Goal: Navigation & Orientation: Find specific page/section

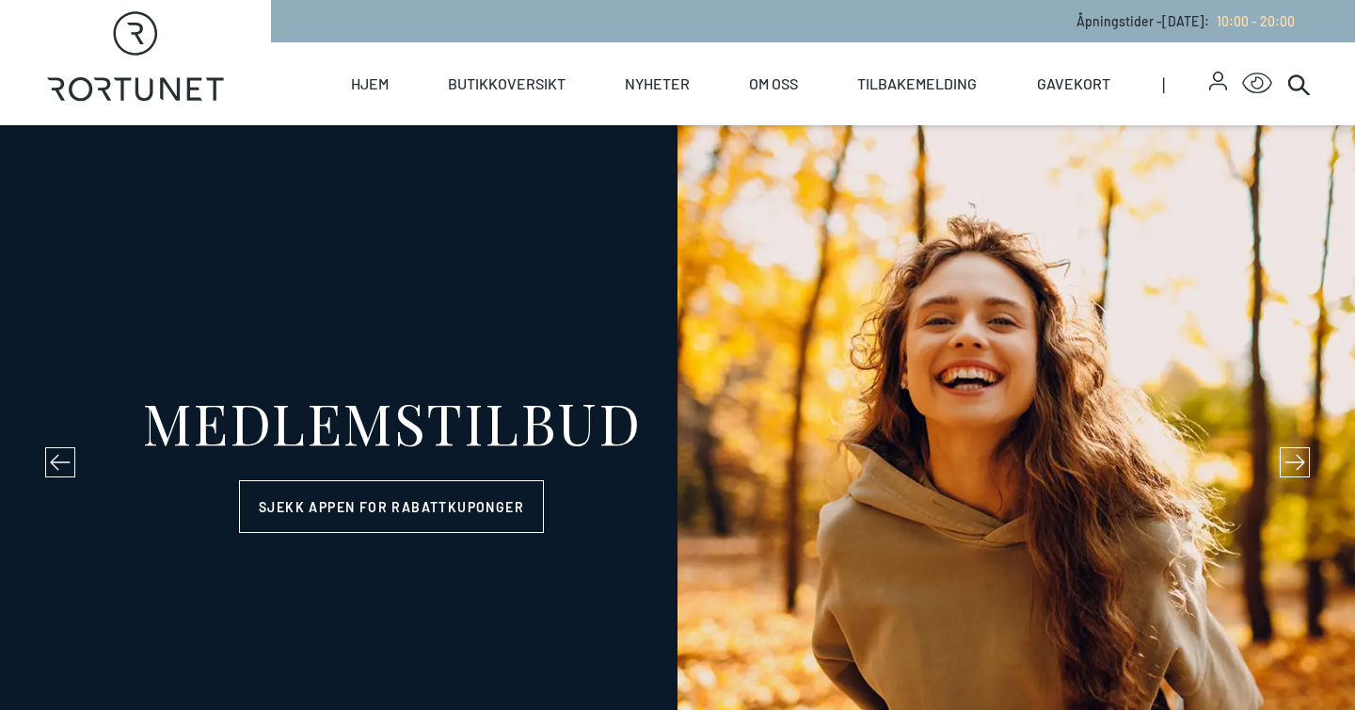
select select "NO"
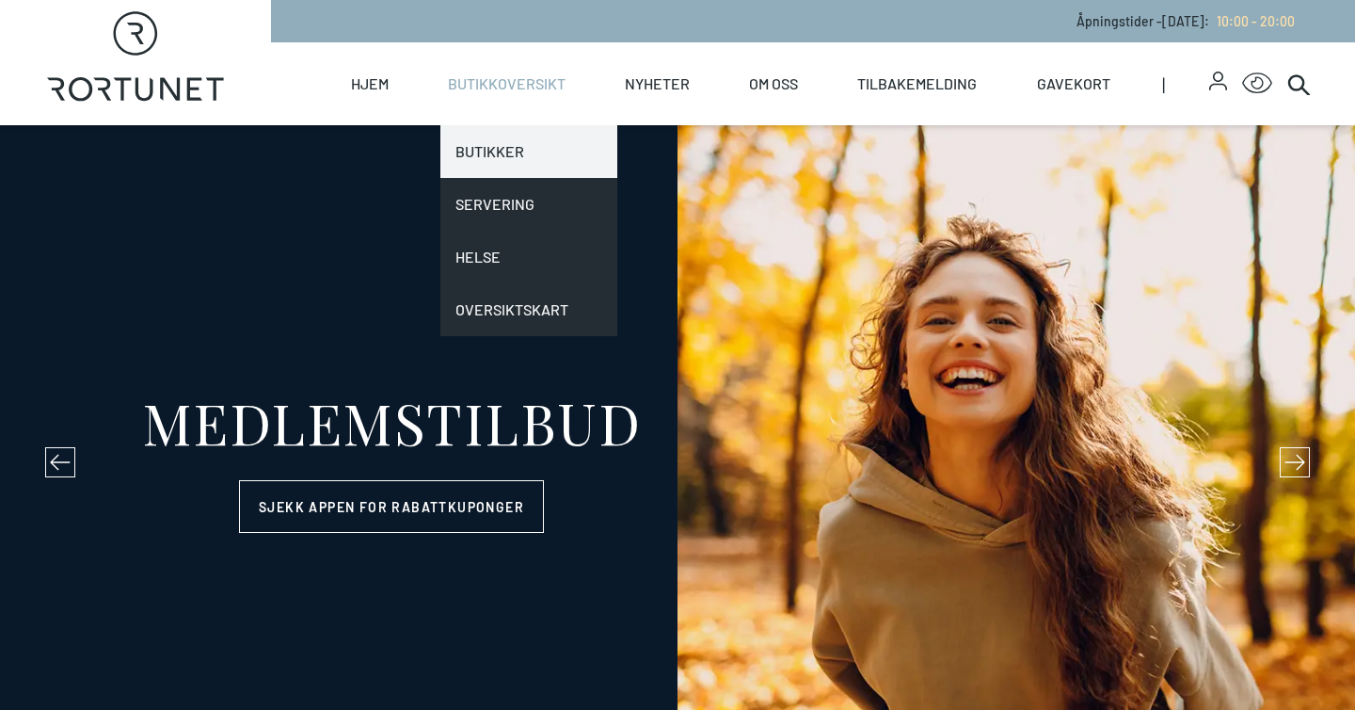
click at [500, 142] on link "Butikker" at bounding box center [529, 151] width 177 height 53
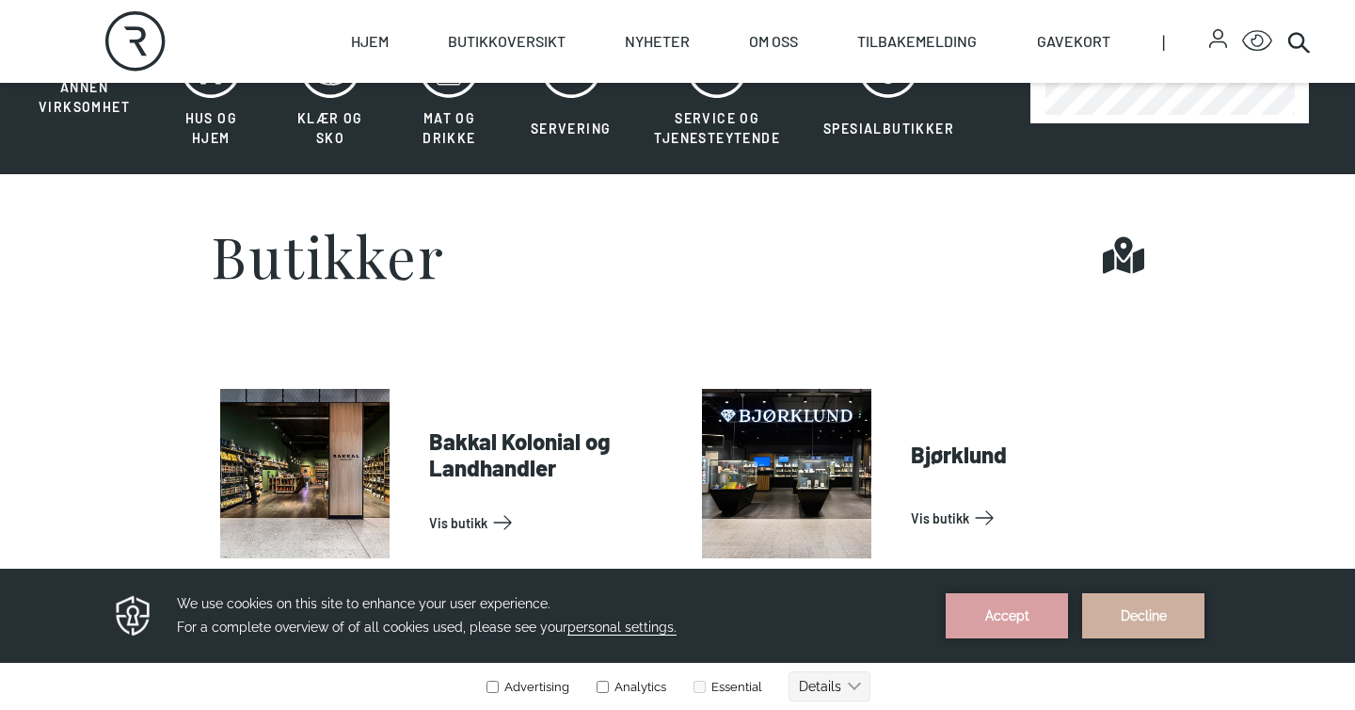
scroll to position [583, 0]
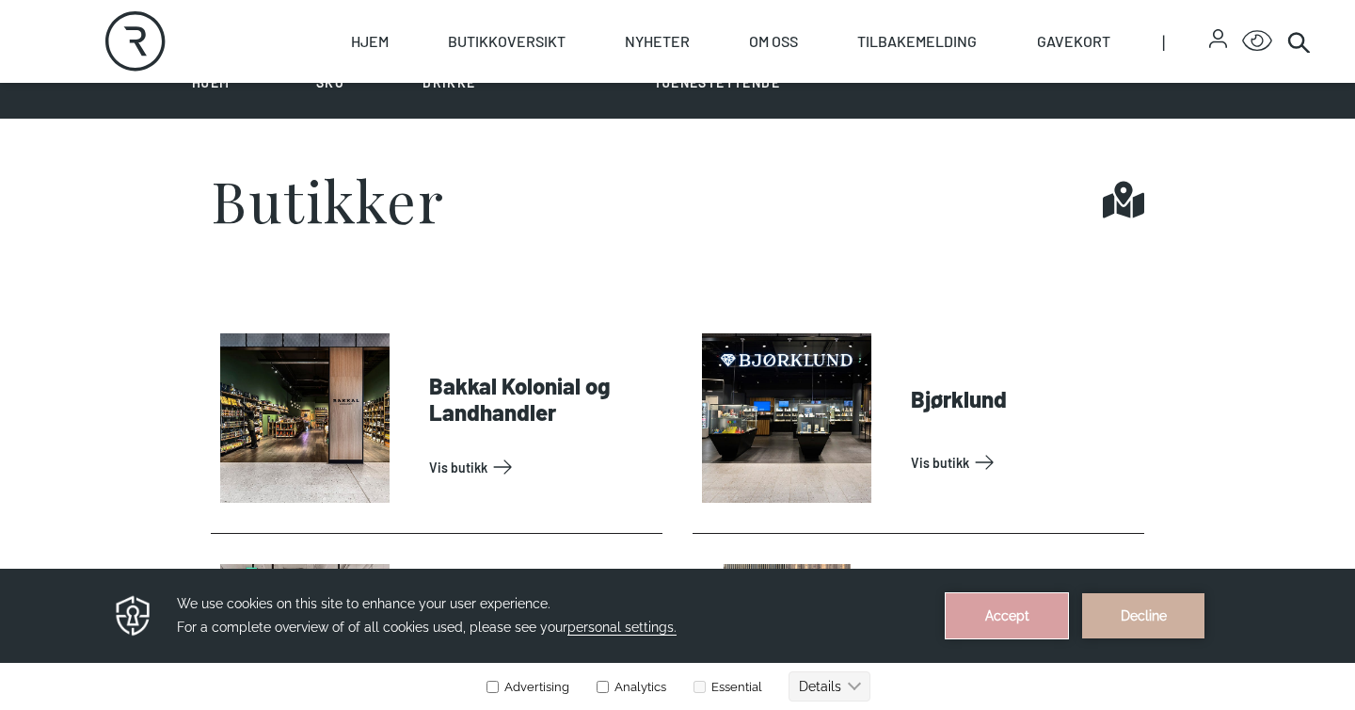
click at [1035, 610] on button "Accept" at bounding box center [1007, 615] width 122 height 45
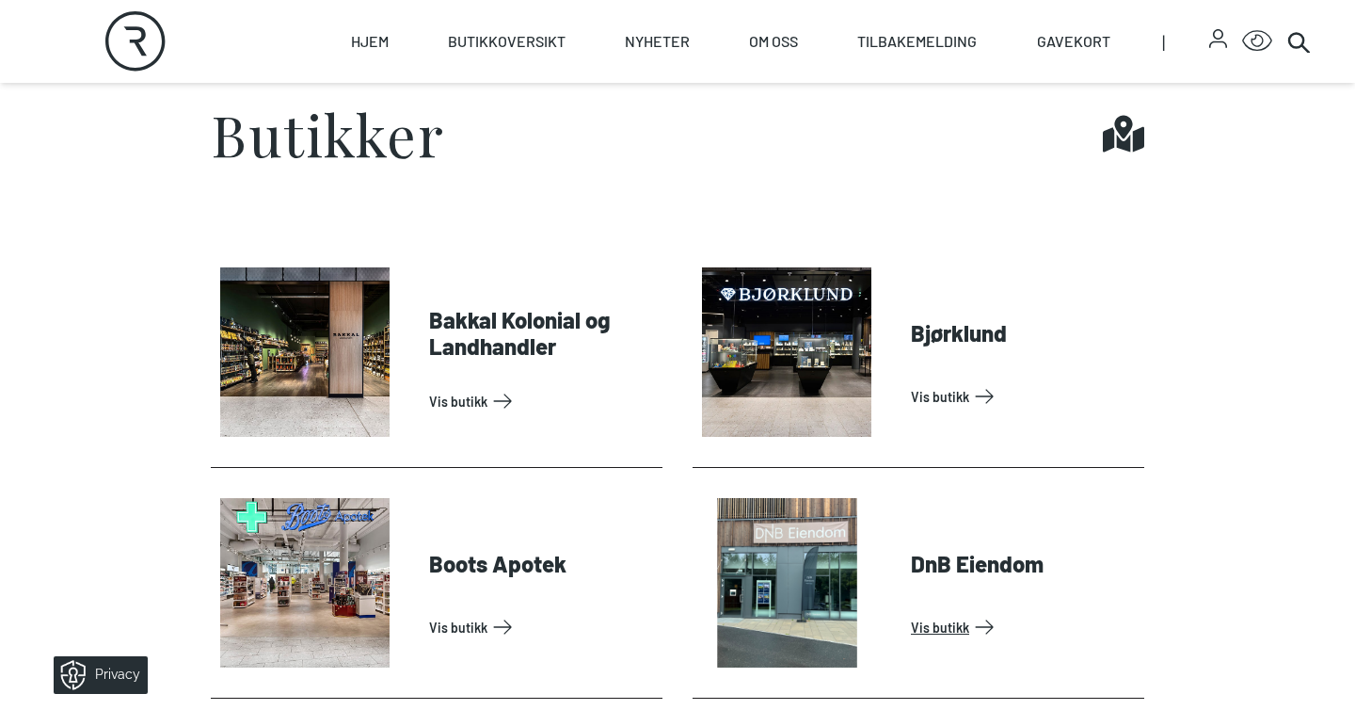
scroll to position [656, 0]
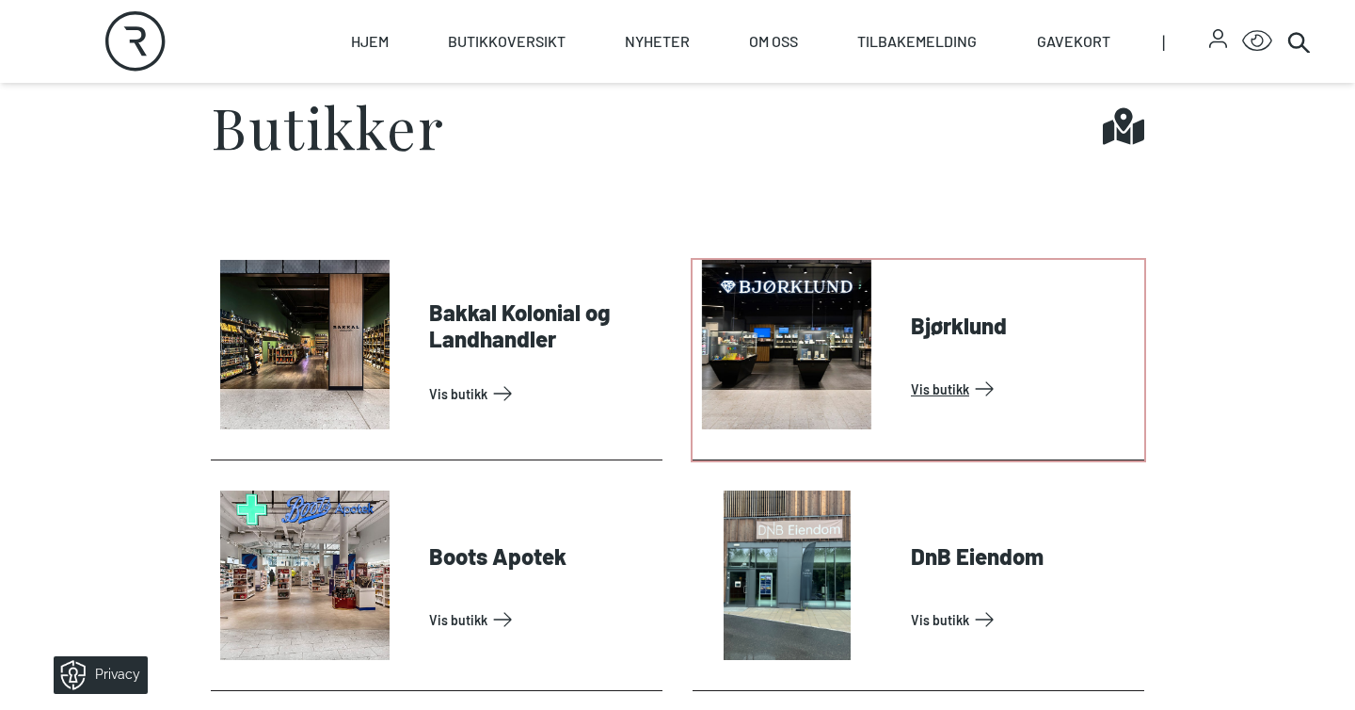
click at [951, 374] on link "Vis butikk" at bounding box center [1024, 389] width 226 height 30
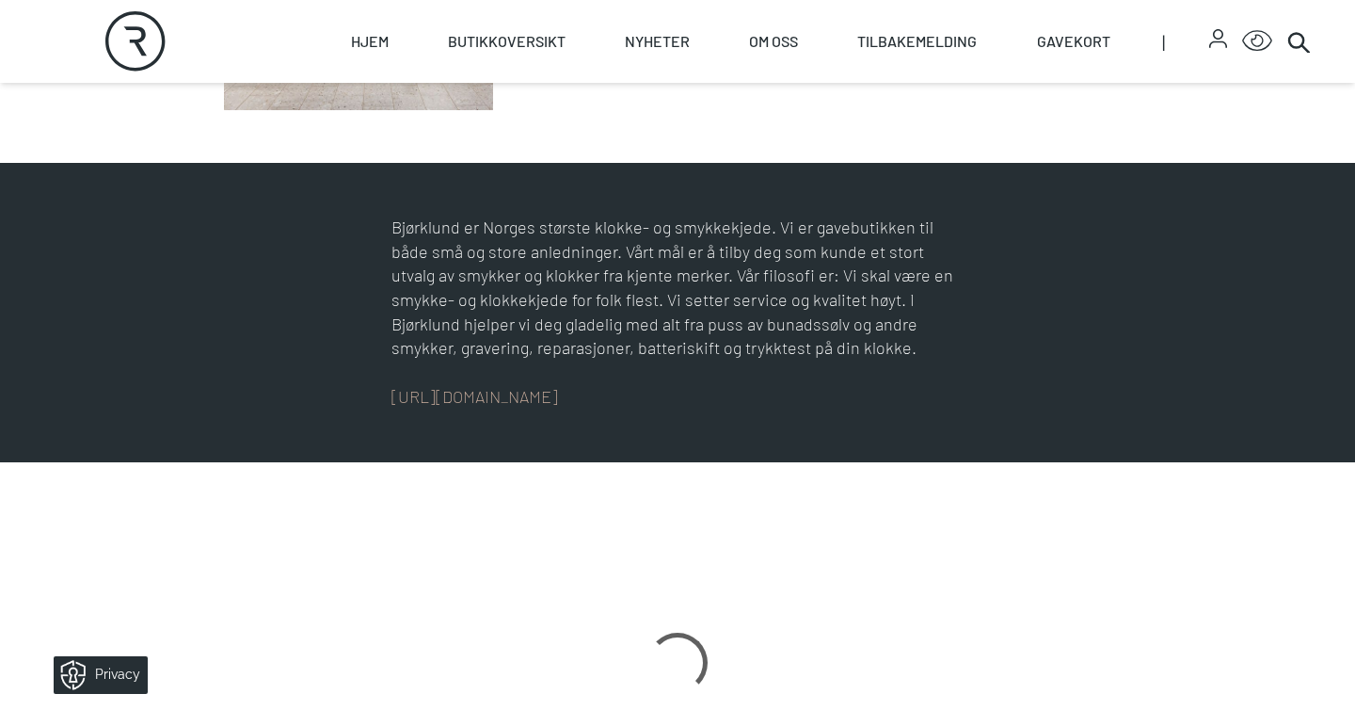
scroll to position [794, 0]
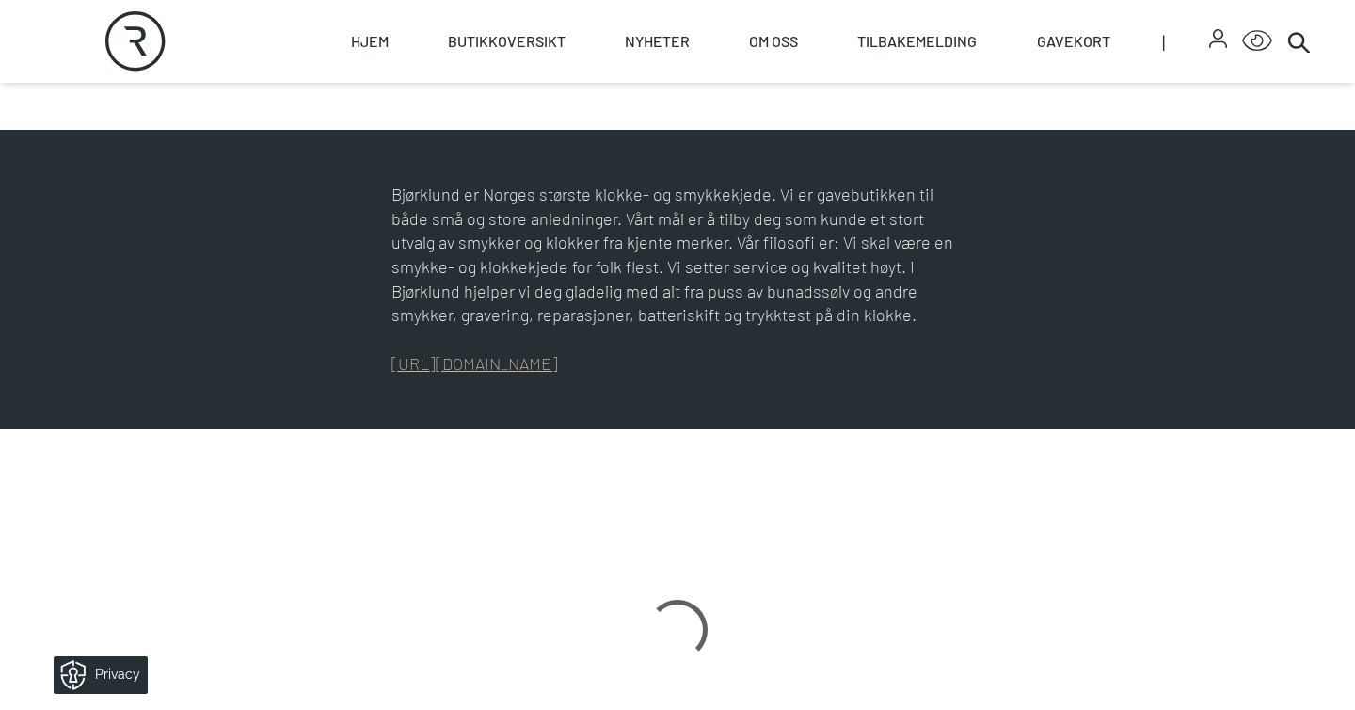
click at [503, 367] on link "[URL][DOMAIN_NAME]" at bounding box center [475, 363] width 167 height 21
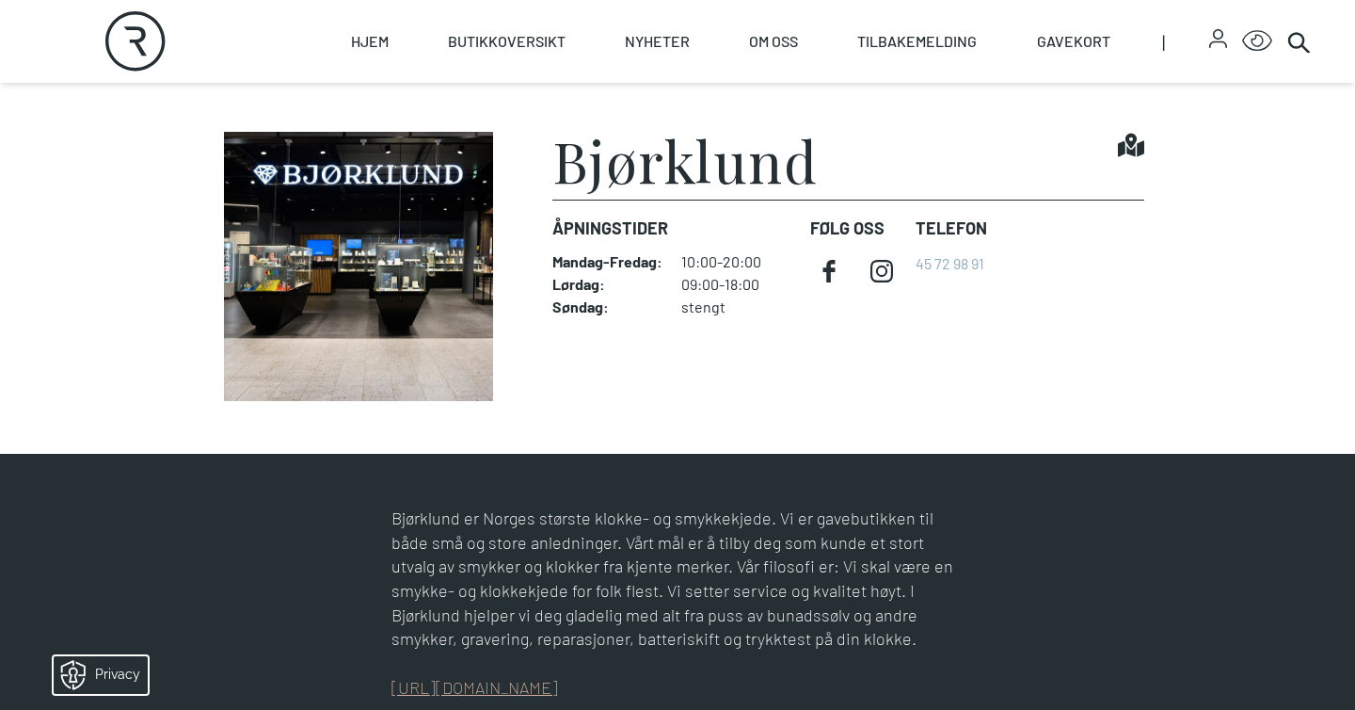
scroll to position [0, 0]
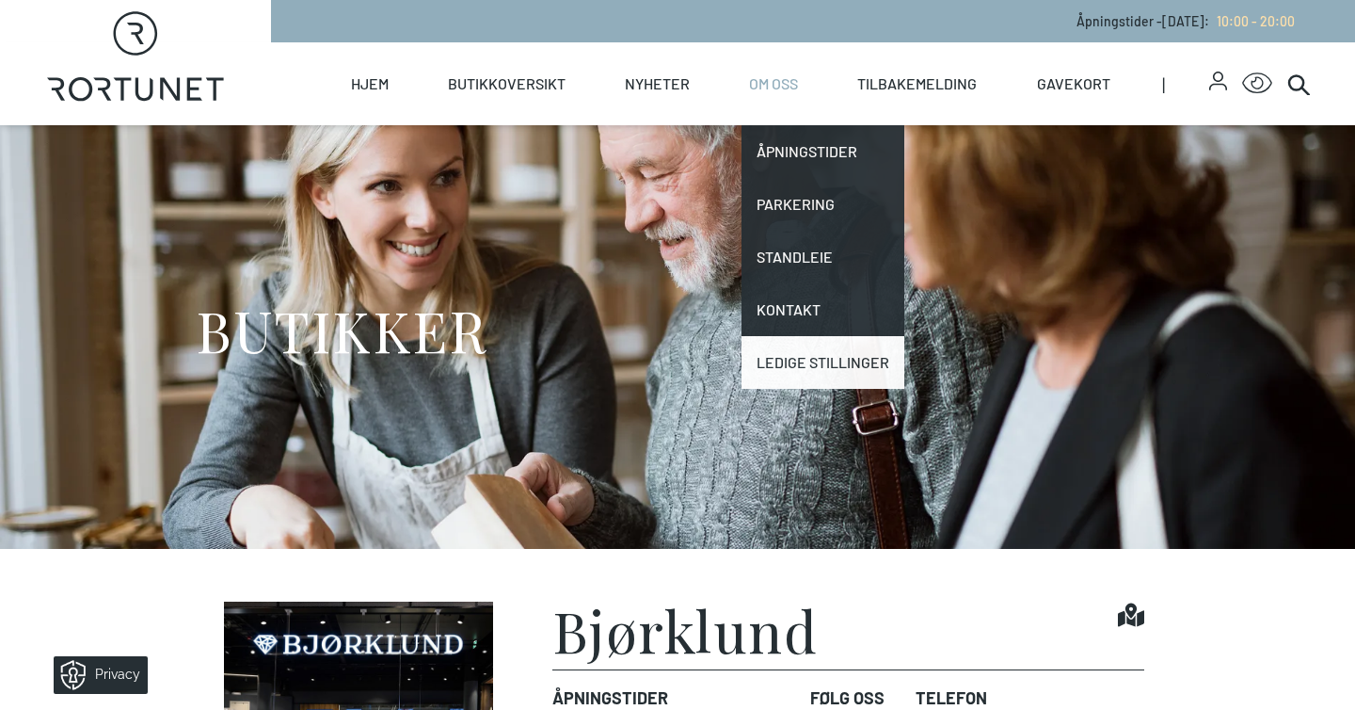
click at [810, 370] on link "Ledige stillinger" at bounding box center [823, 362] width 163 height 53
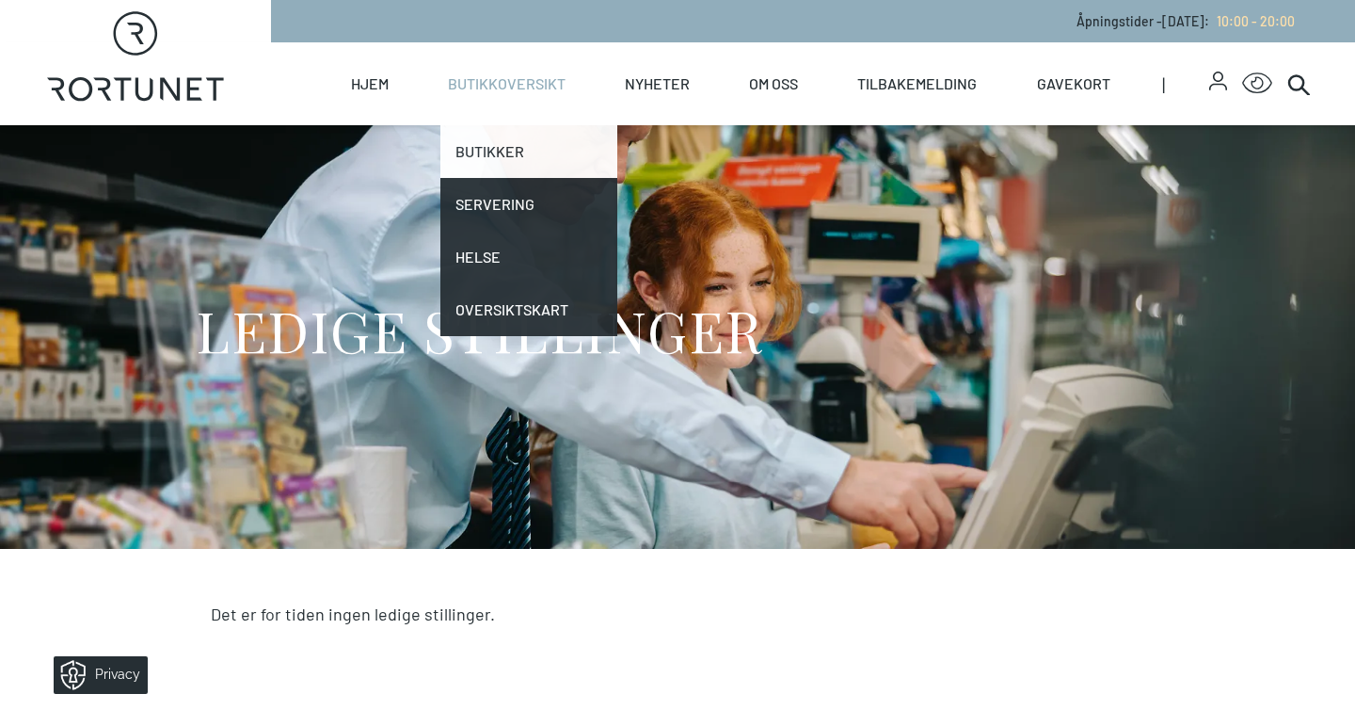
click at [503, 144] on link "Butikker" at bounding box center [529, 151] width 177 height 53
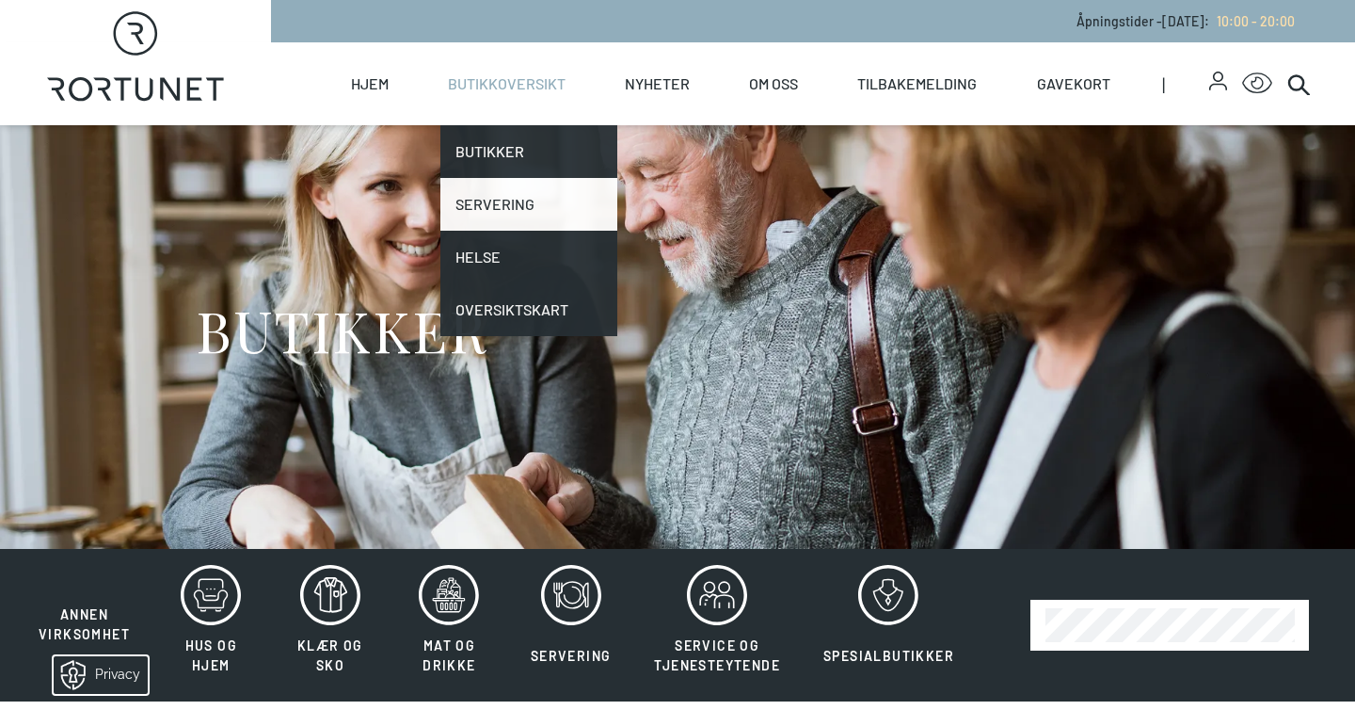
click at [507, 199] on link "Servering" at bounding box center [529, 204] width 177 height 53
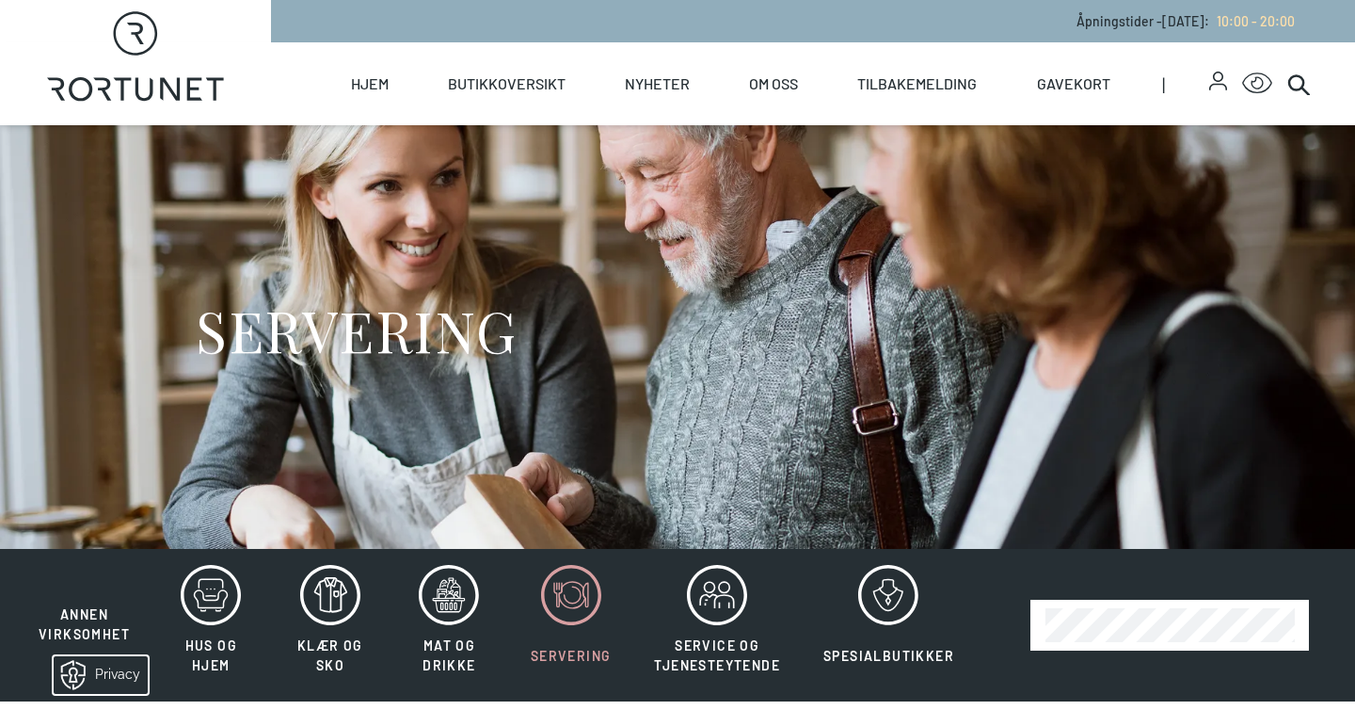
click at [691, 248] on div "SERVERING" at bounding box center [678, 337] width 964 height 424
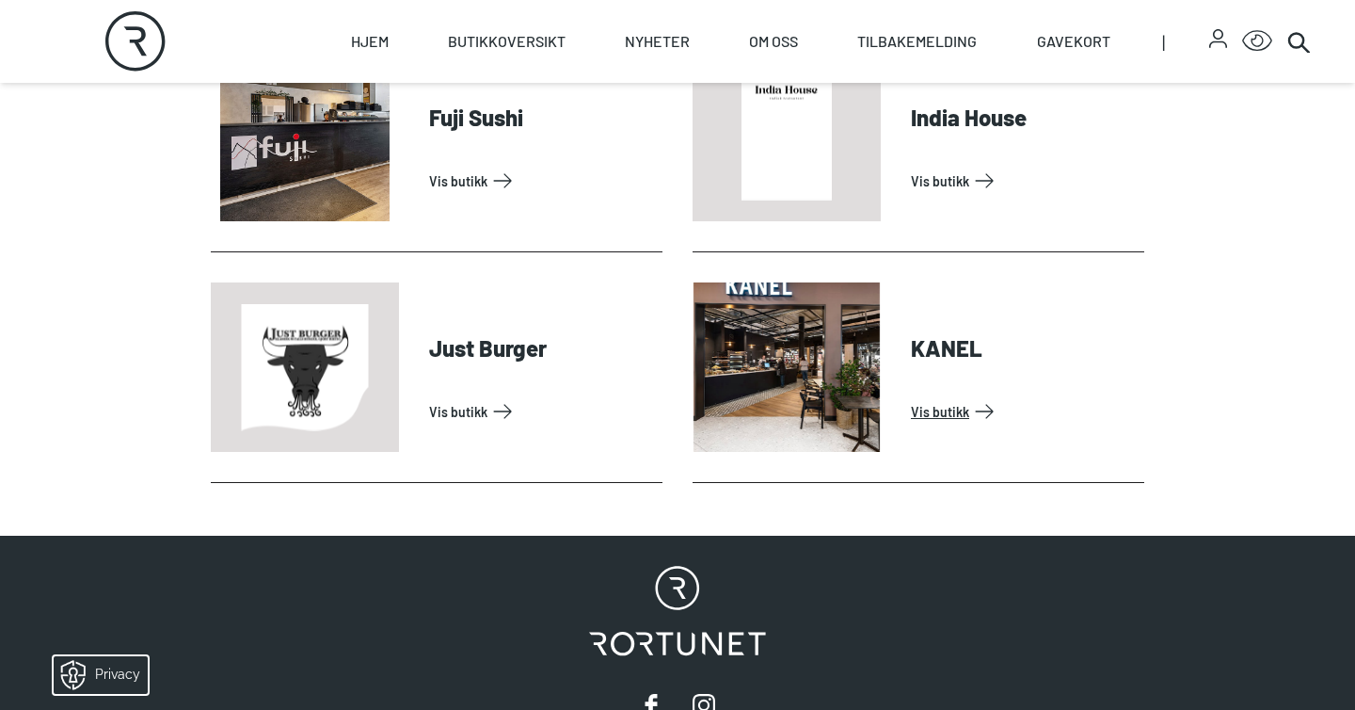
scroll to position [887, 0]
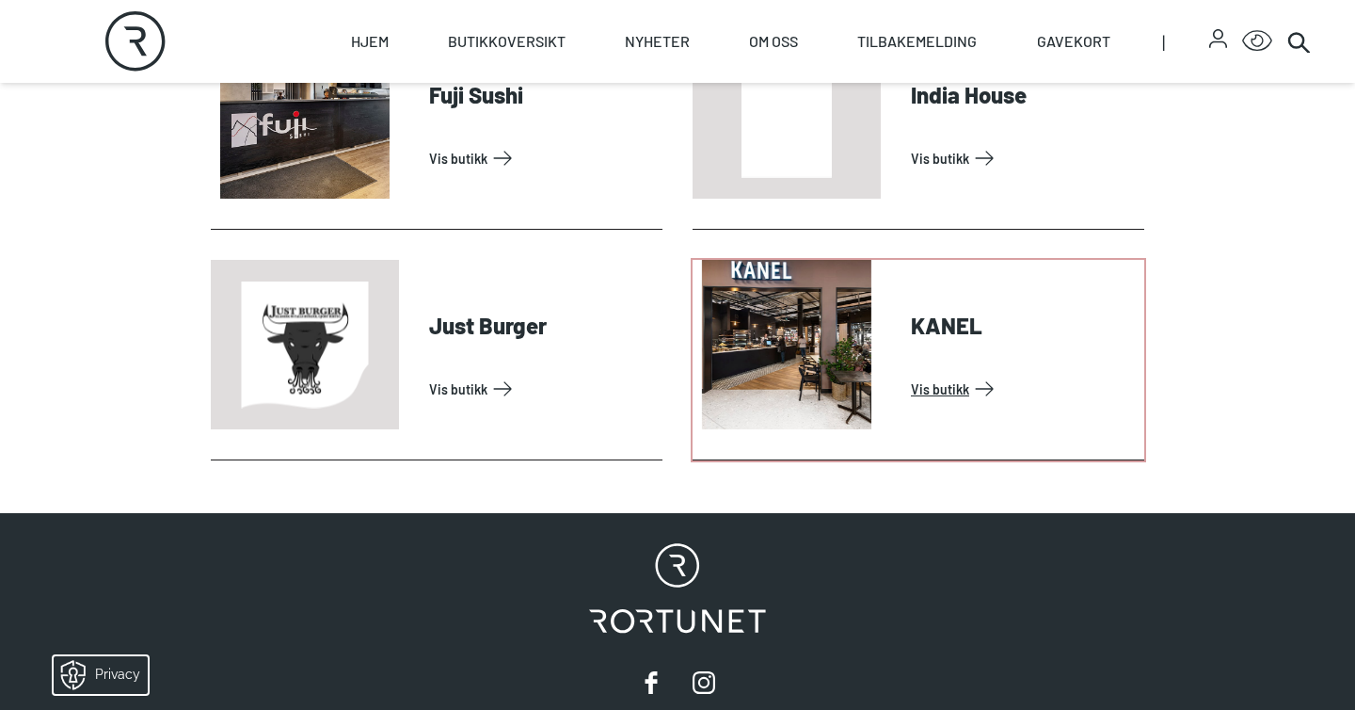
click at [946, 392] on link "Vis butikk" at bounding box center [1024, 389] width 226 height 30
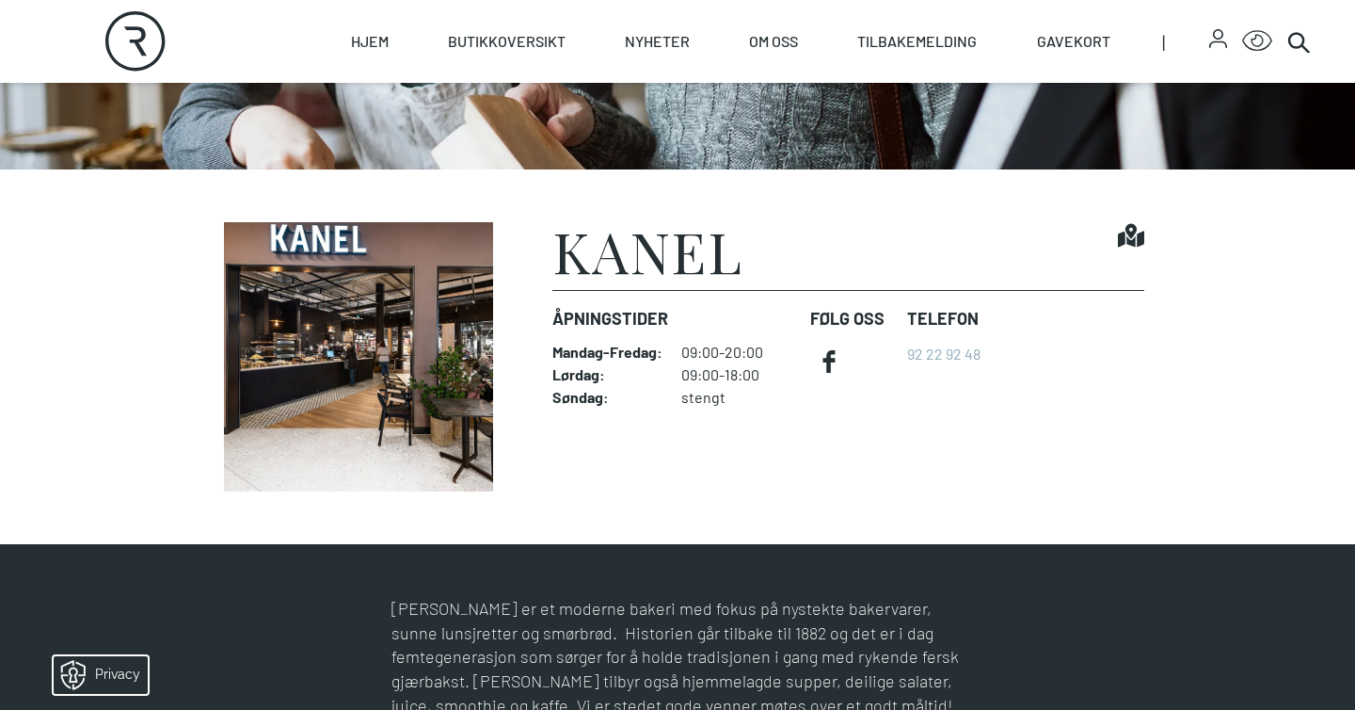
scroll to position [378, 0]
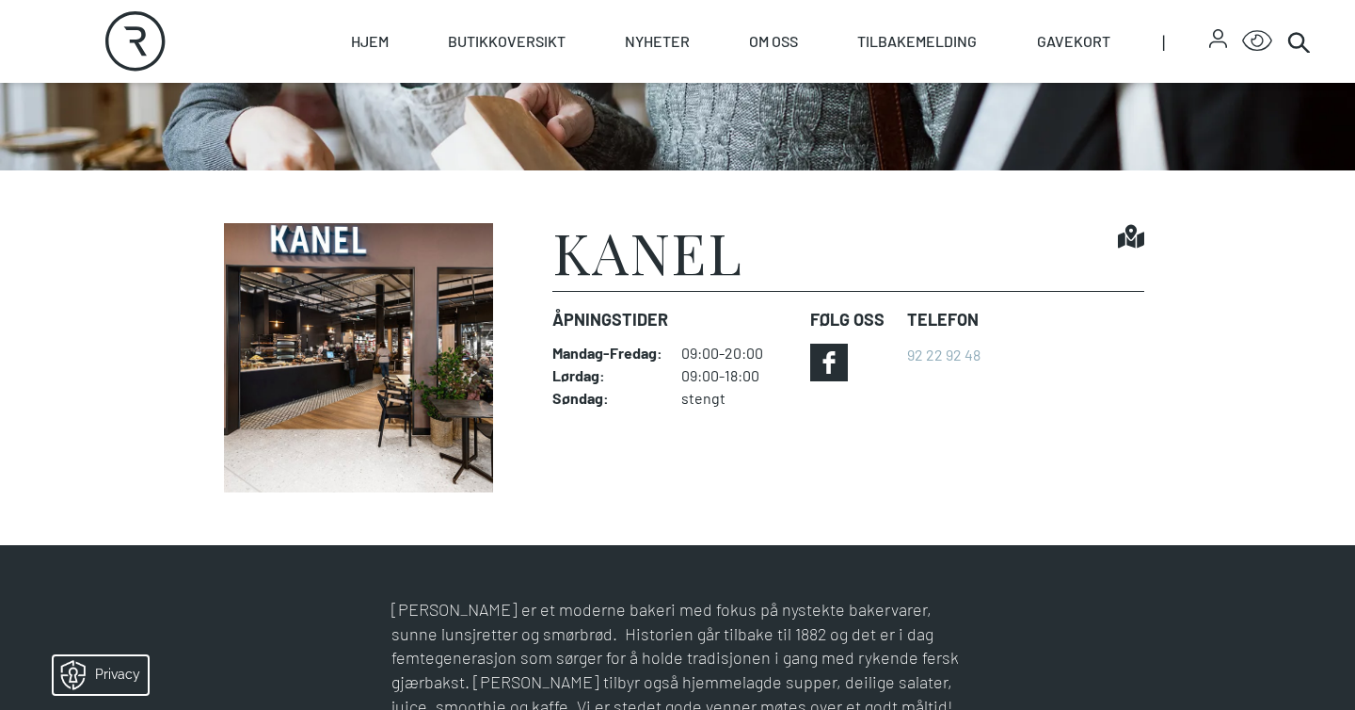
click at [817, 358] on icon at bounding box center [829, 363] width 38 height 38
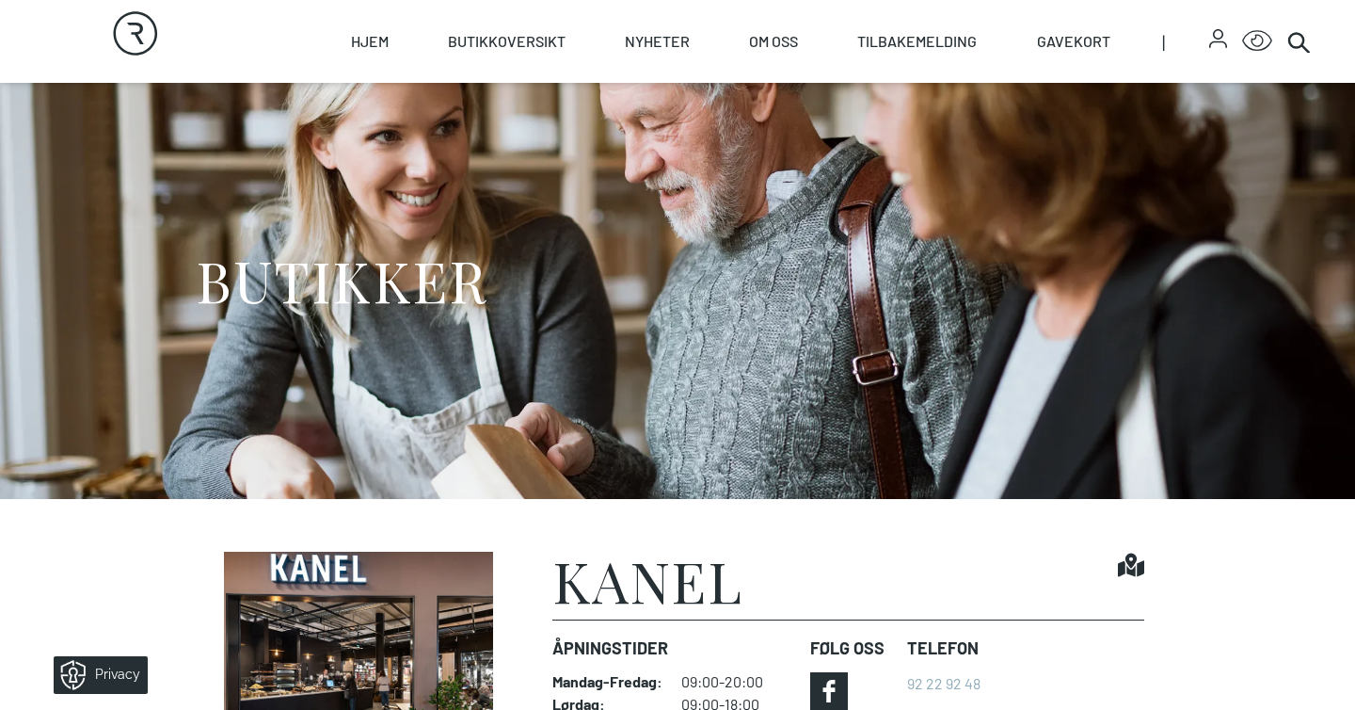
scroll to position [0, 0]
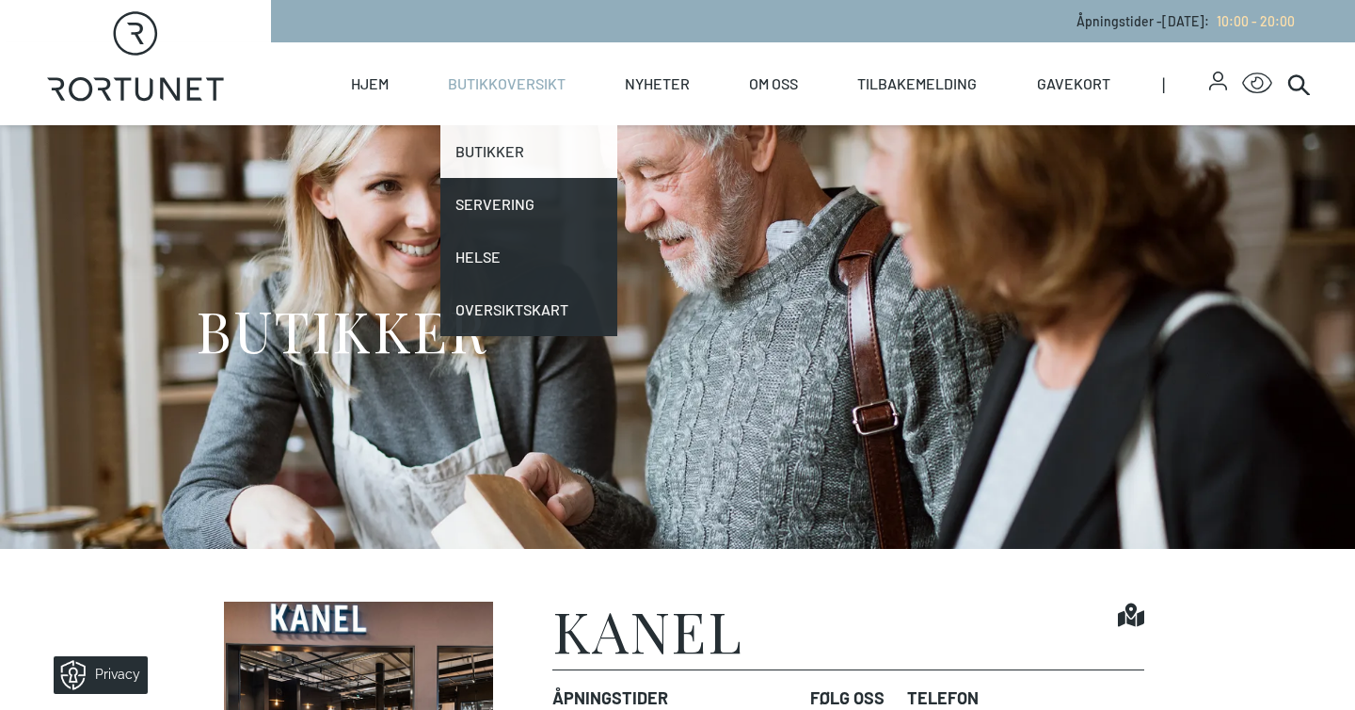
click at [498, 149] on link "Butikker" at bounding box center [529, 151] width 177 height 53
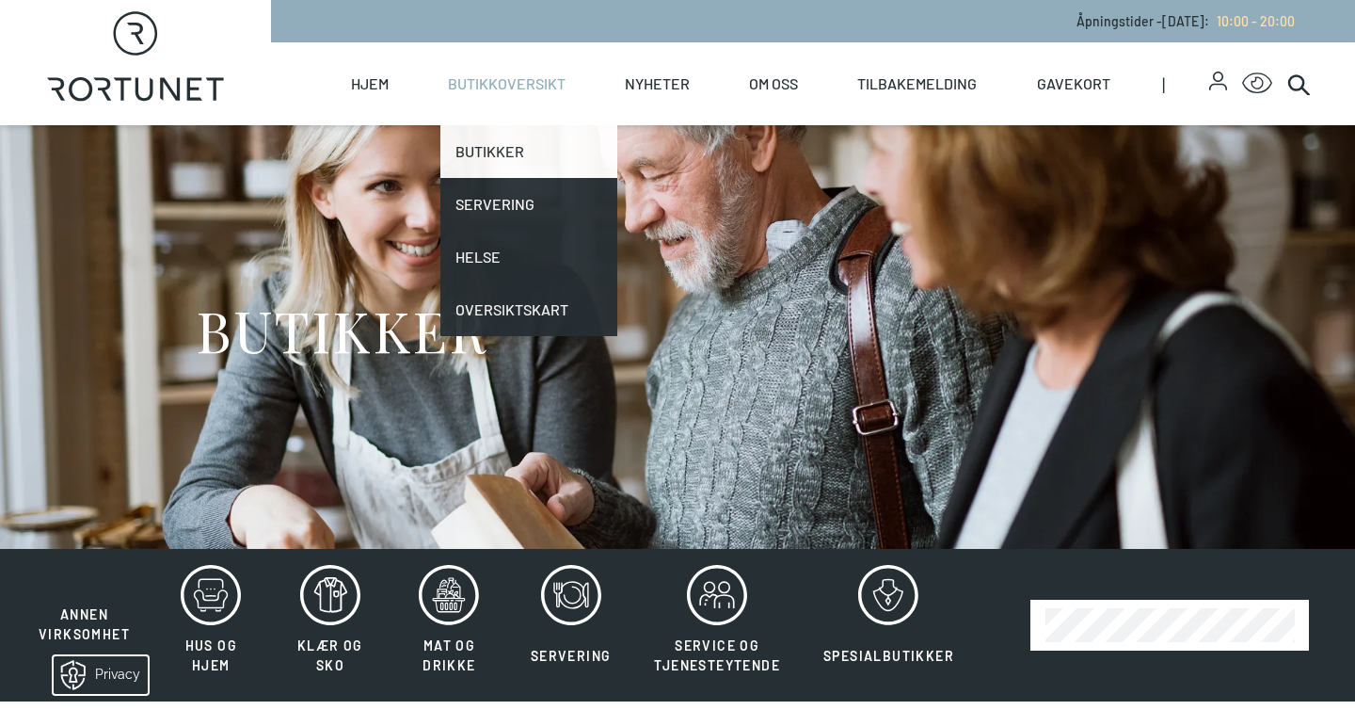
click at [508, 156] on link "Butikker" at bounding box center [529, 151] width 177 height 53
click at [511, 70] on link "Butikkoversikt" at bounding box center [507, 83] width 118 height 83
click at [495, 148] on link "Butikker" at bounding box center [529, 151] width 177 height 53
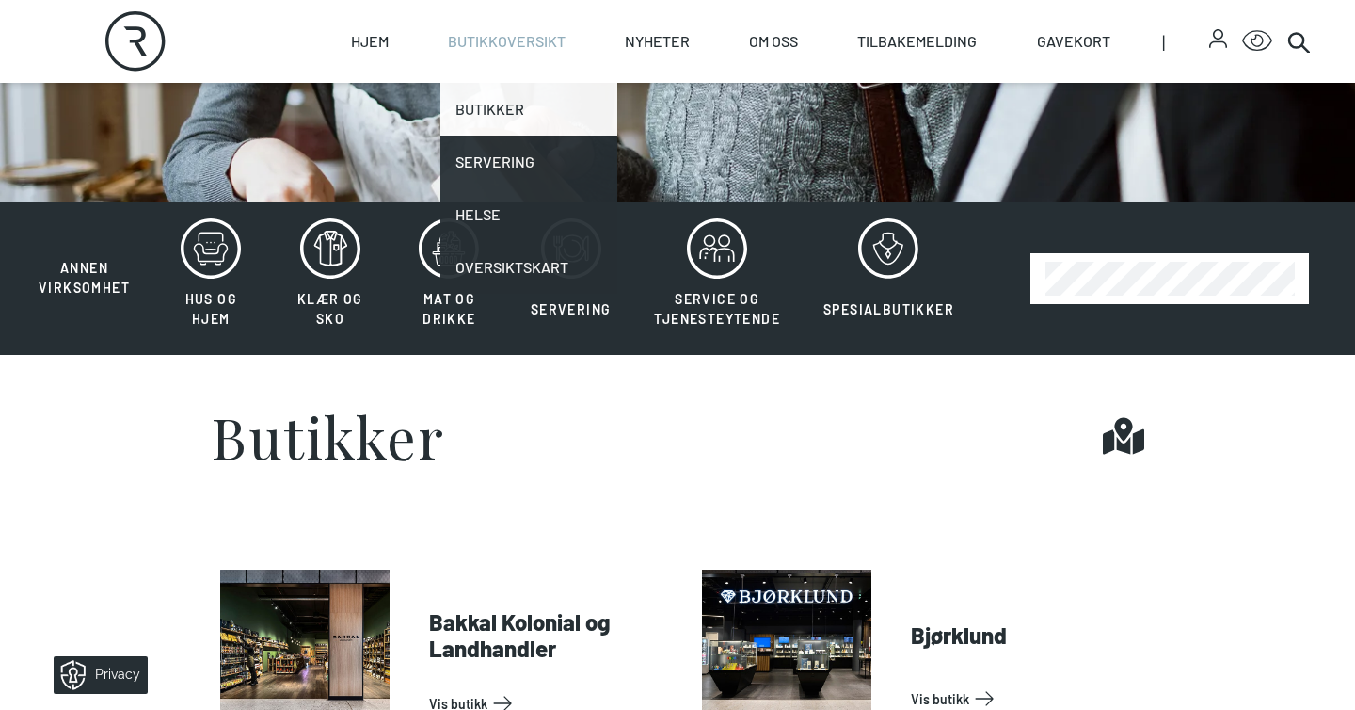
scroll to position [596, 0]
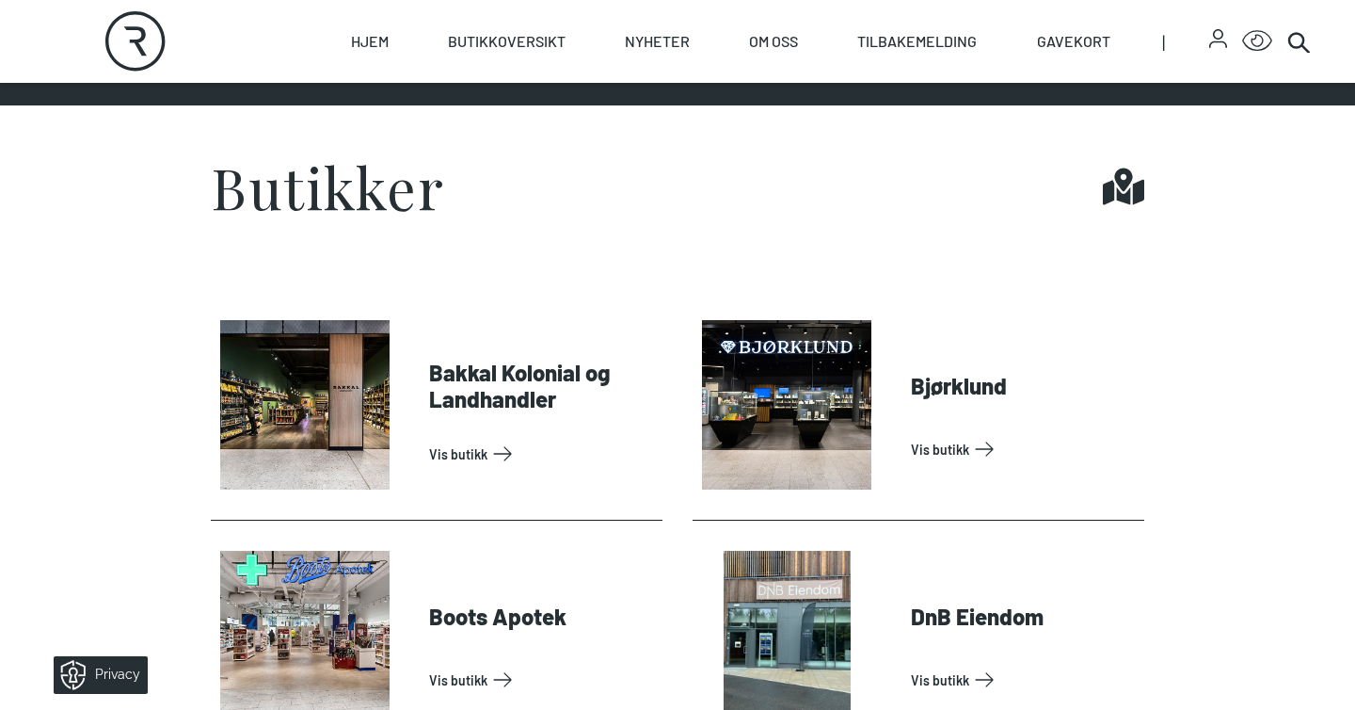
click at [720, 214] on div "Butikker Find it!" at bounding box center [678, 186] width 934 height 56
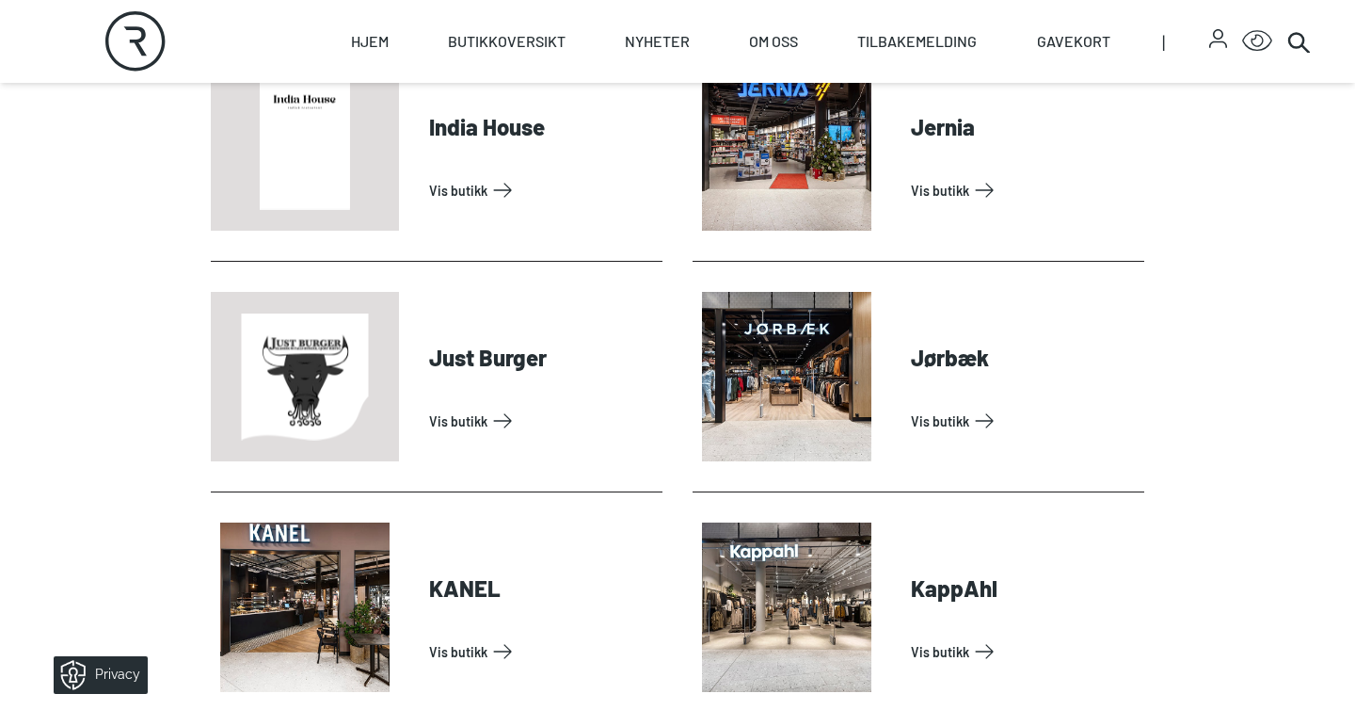
scroll to position [2009, 0]
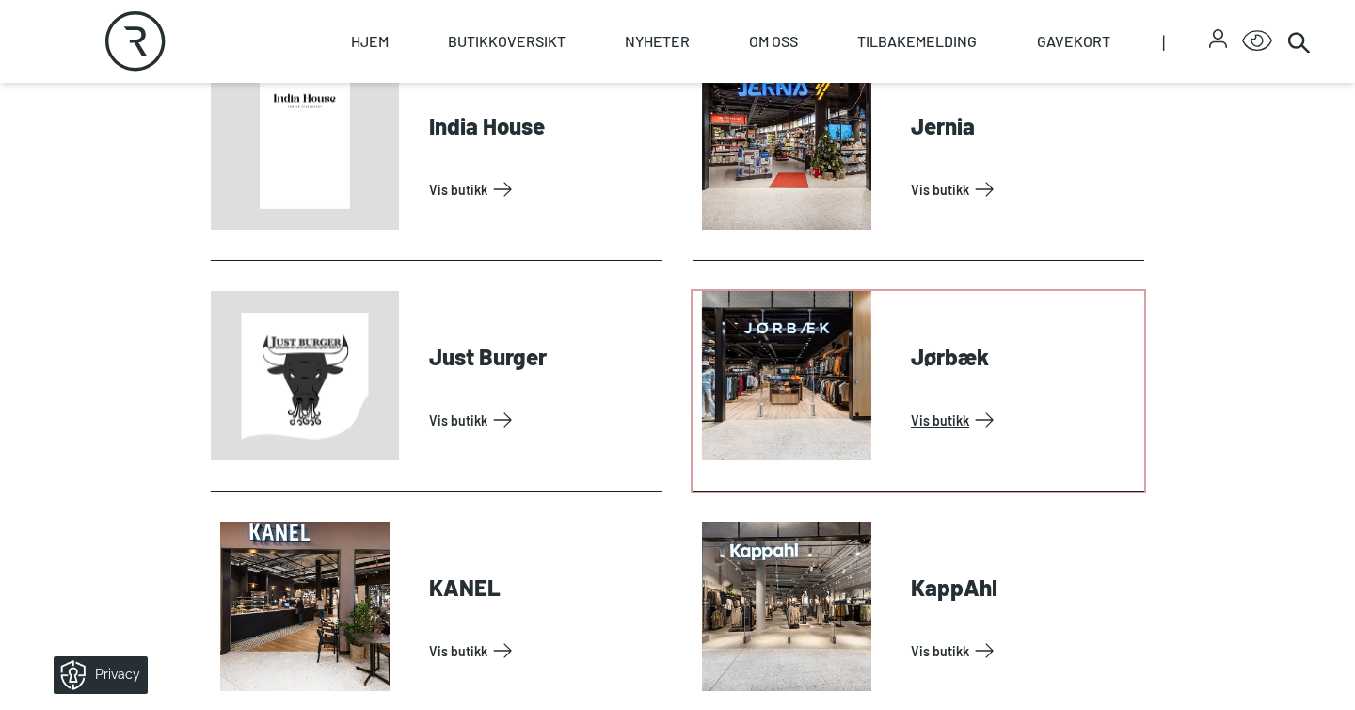
click at [953, 421] on link "Vis butikk" at bounding box center [1024, 420] width 226 height 30
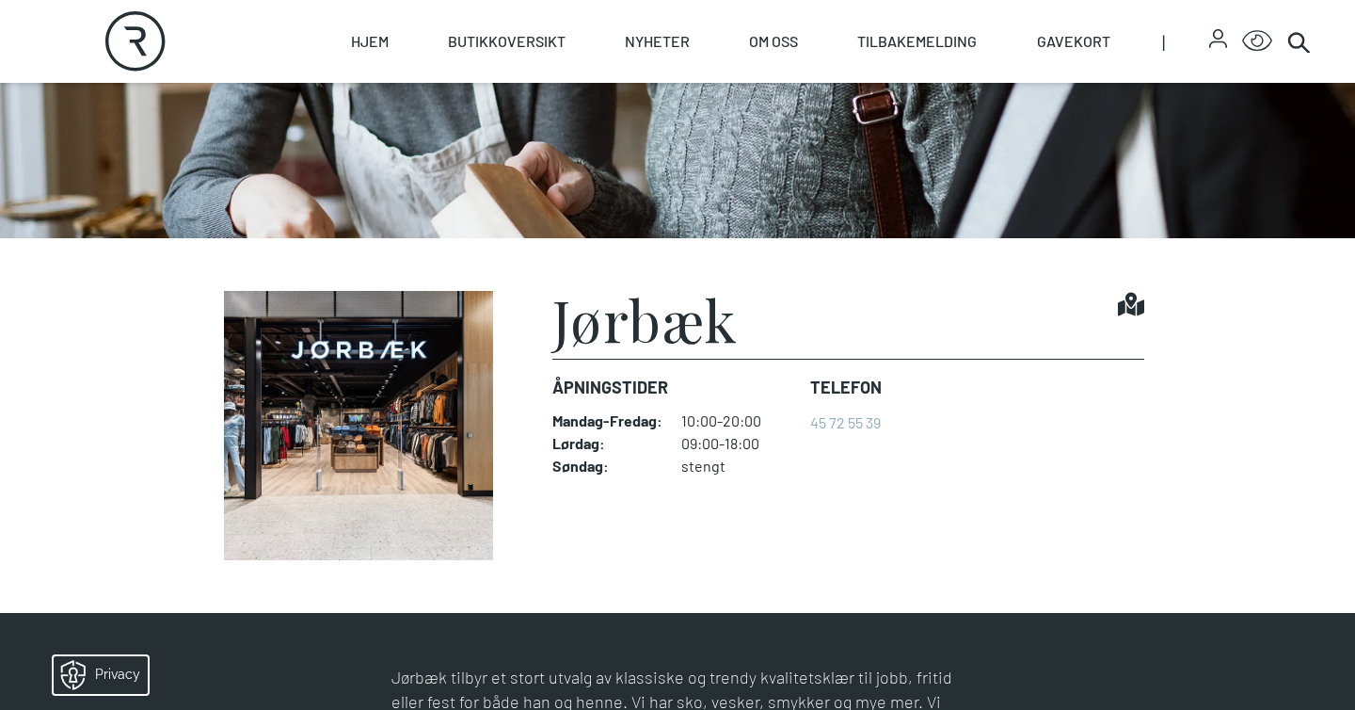
scroll to position [307, 0]
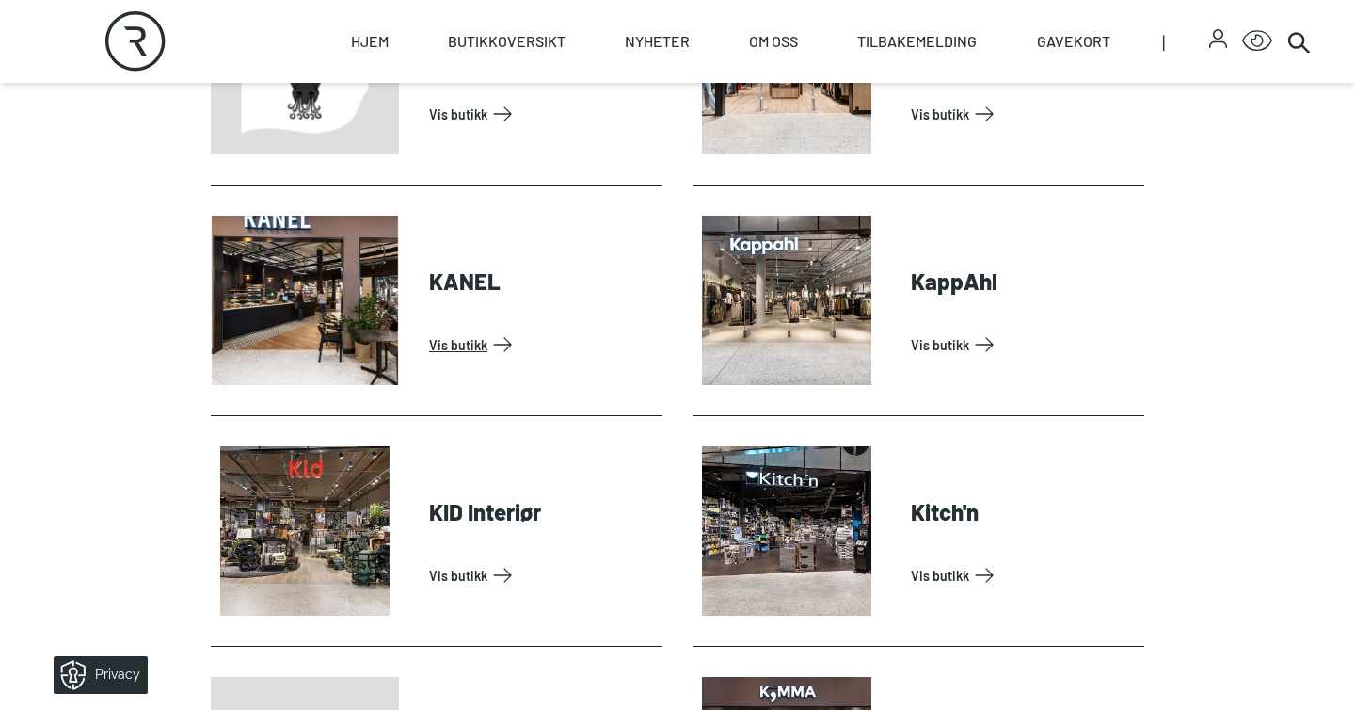
scroll to position [2339, 0]
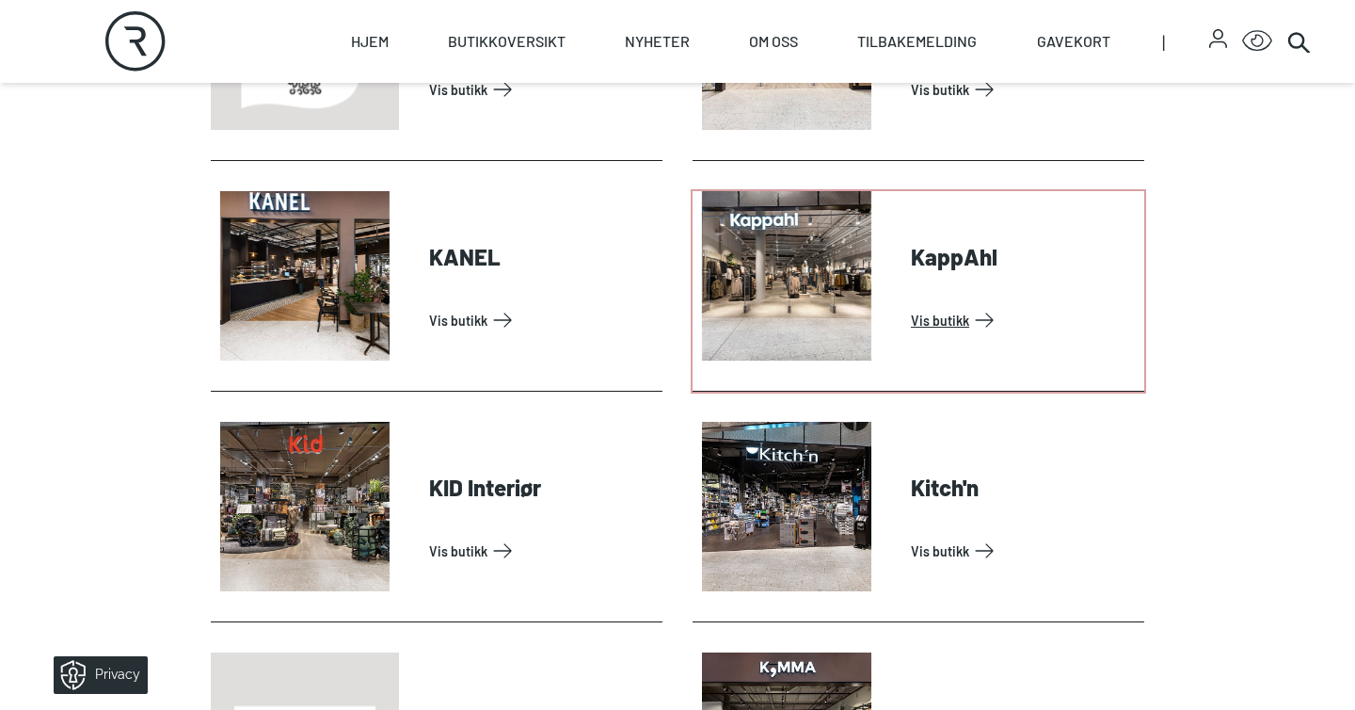
click at [952, 311] on link "Vis butikk" at bounding box center [1024, 320] width 226 height 30
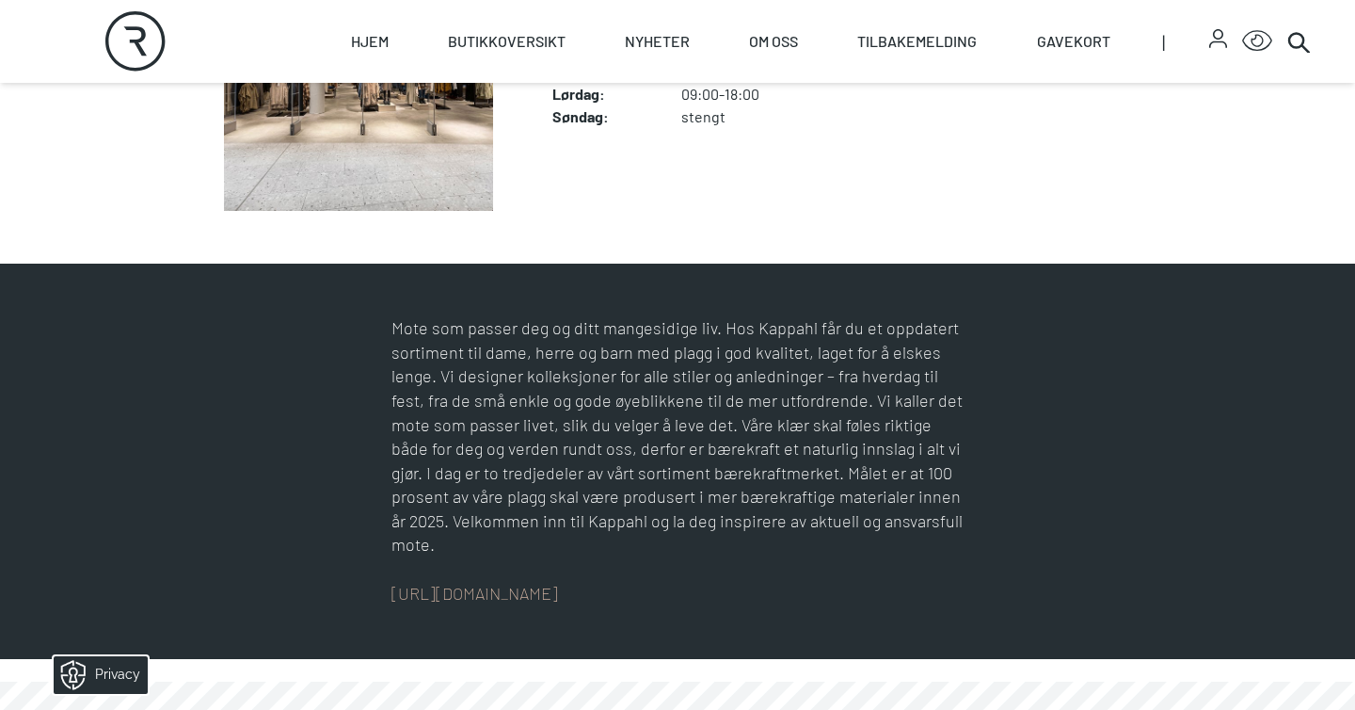
scroll to position [982, 0]
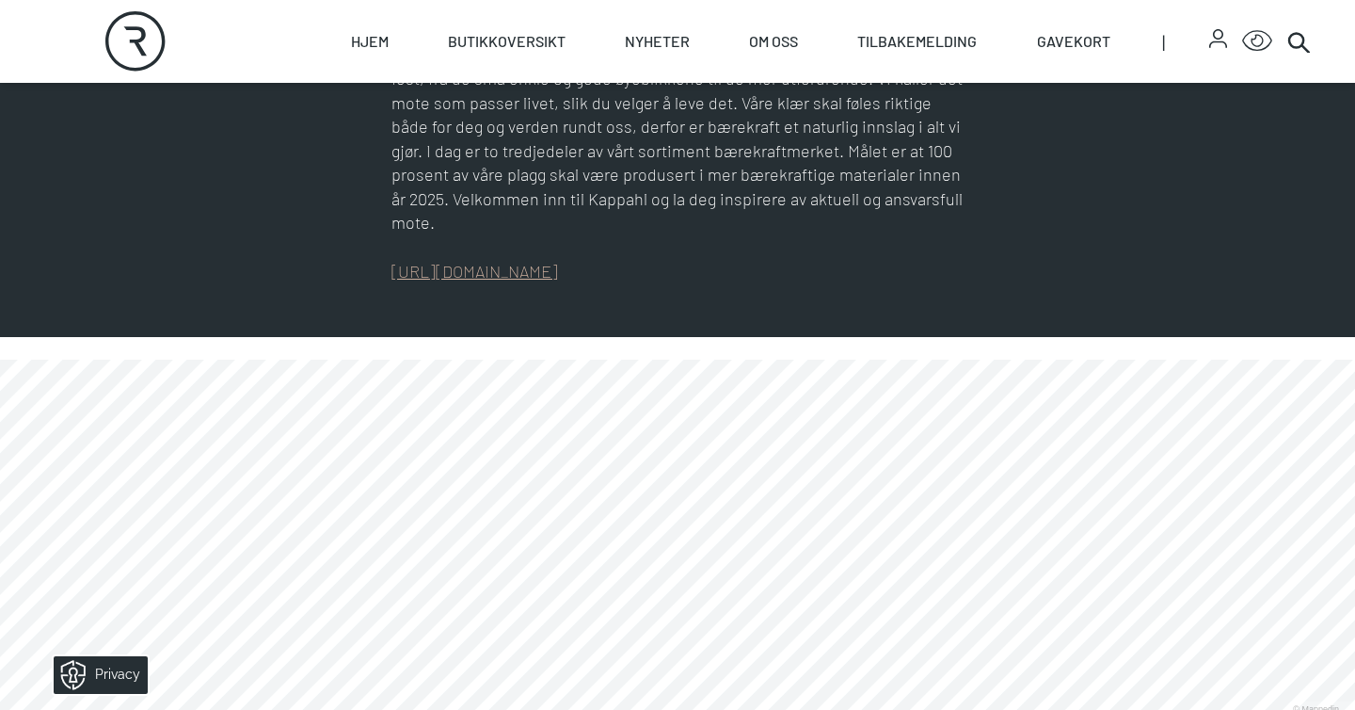
click at [511, 261] on link "[URL][DOMAIN_NAME]" at bounding box center [475, 271] width 167 height 21
